Goal: Information Seeking & Learning: Learn about a topic

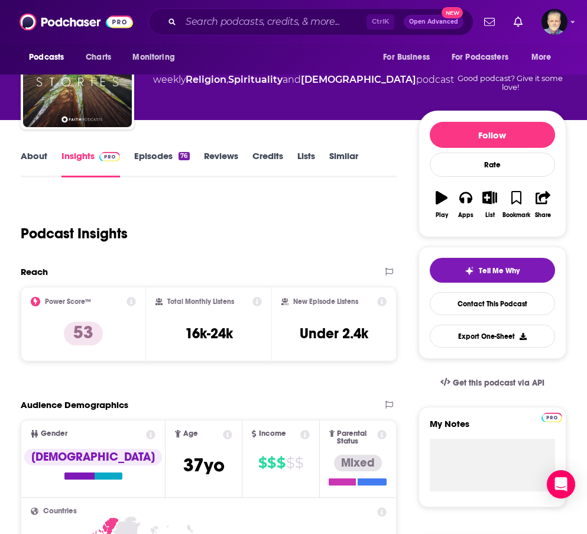
scroll to position [59, 0]
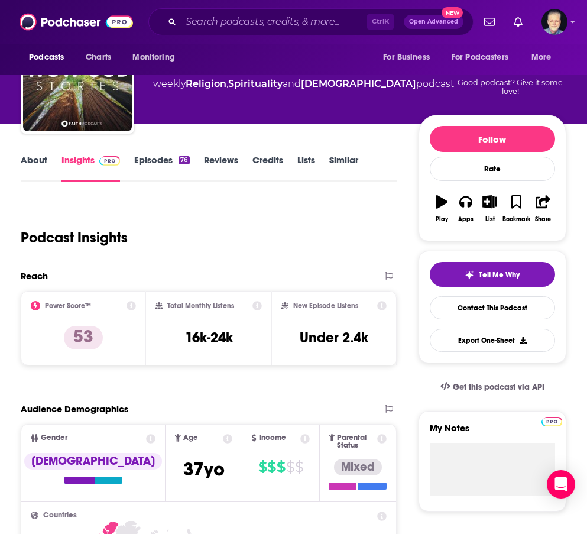
click at [25, 160] on link "About" at bounding box center [34, 167] width 27 height 27
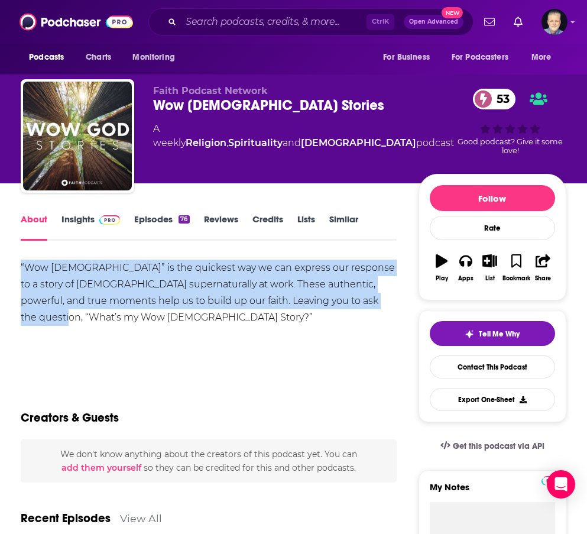
drag, startPoint x: 17, startPoint y: 267, endPoint x: 402, endPoint y: 303, distance: 386.6
copy div "“Wow God” is the quickest way we can express our response to a story of God sup…"
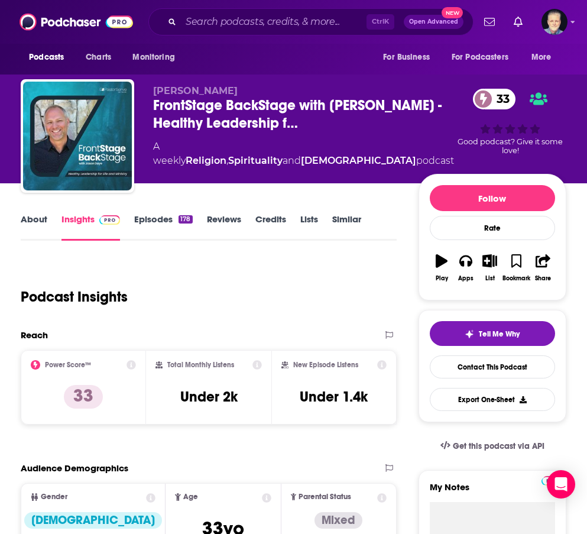
click at [32, 218] on link "About" at bounding box center [34, 226] width 27 height 27
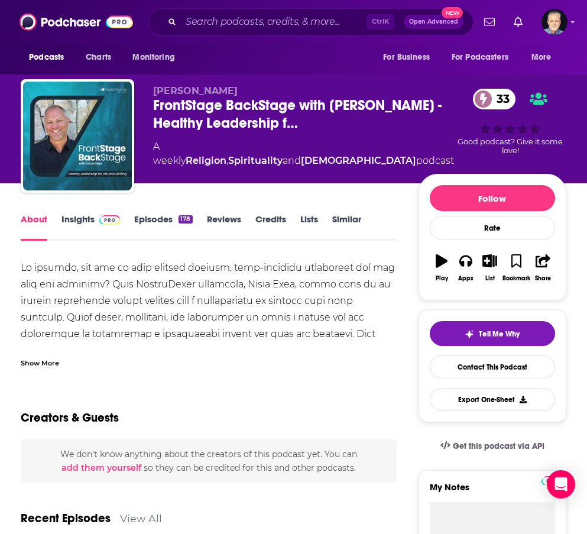
click at [49, 357] on div "Show More" at bounding box center [40, 362] width 38 height 11
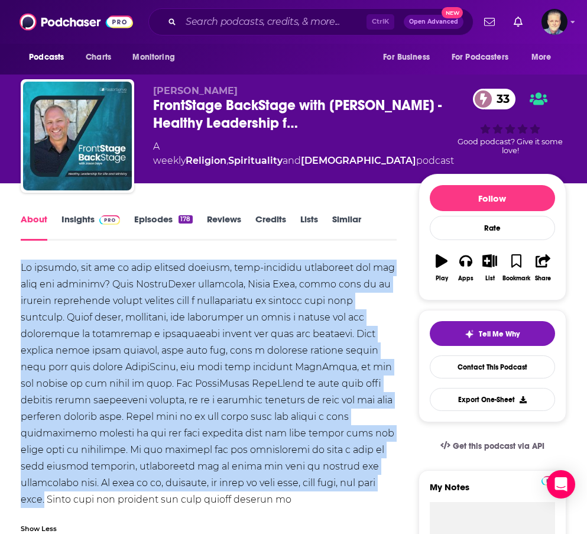
drag, startPoint x: 208, startPoint y: 484, endPoint x: 14, endPoint y: 270, distance: 288.4
copy div "As [DEMOGRAPHIC_DATA], how can we best embrace healthy, well-balanced leadershi…"
